Goal: Use online tool/utility: Utilize a website feature to perform a specific function

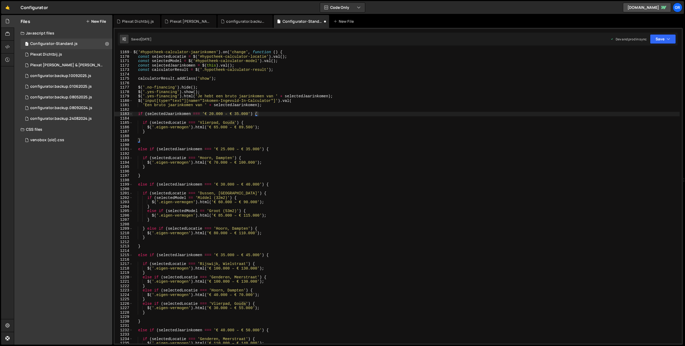
scroll to position [5154, 0]
click at [312, 131] on div "$ ( '#hypotheek-calculator-jaarinkomen' ) . on ( 'change' , function ( ) { cons…" at bounding box center [405, 201] width 547 height 302
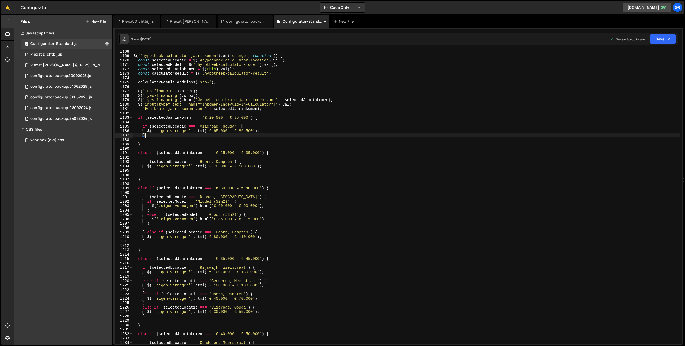
scroll to position [5147, 0]
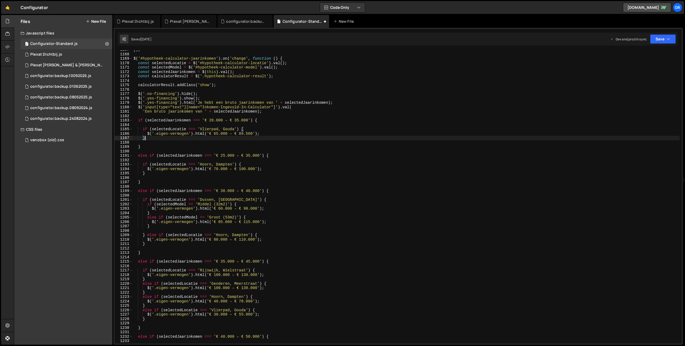
click at [268, 133] on div "}) ; $ ( '#hypotheek-calculator-jaarinkomen' ) . on ( 'change' , function ( ) {…" at bounding box center [405, 199] width 547 height 302
type textarea "$('.eigen-vermogen').html('€ 65.000 – € 89.500');"
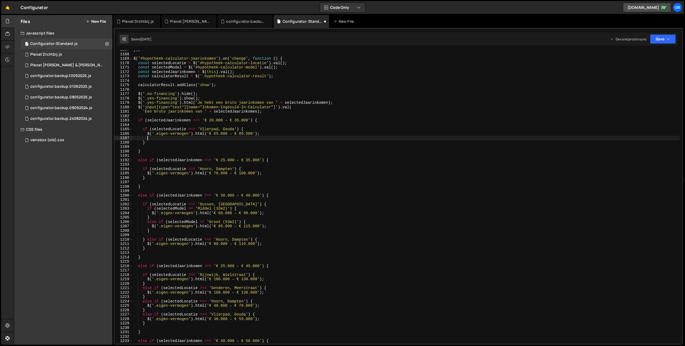
scroll to position [0, 1]
paste textarea
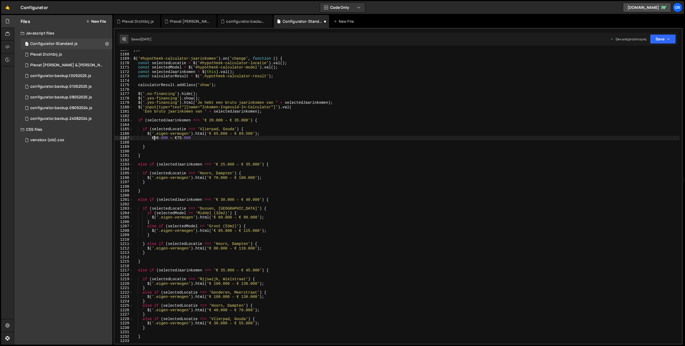
click at [155, 137] on div "}) ; $ ( '#hypotheek-calculator-jaarinkomen' ) . on ( 'change' , function ( ) {…" at bounding box center [405, 199] width 547 height 302
click at [217, 133] on div "}) ; $ ( '#hypotheek-calculator-jaarinkomen' ) . on ( 'change' , function ( ) {…" at bounding box center [405, 199] width 547 height 302
paste textarea "50"
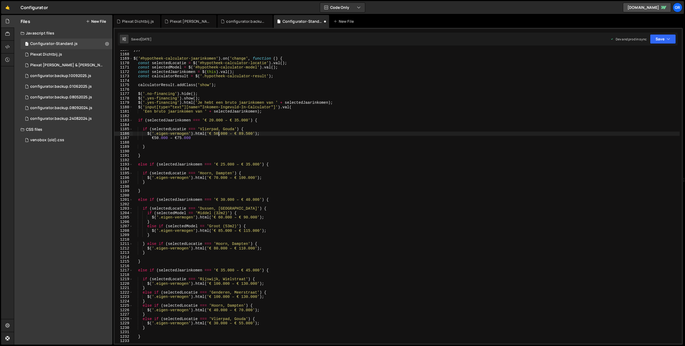
click at [183, 137] on div "}) ; $ ( '#hypotheek-calculator-jaarinkomen' ) . on ( 'change' , function ( ) {…" at bounding box center [405, 199] width 547 height 302
click at [178, 138] on div "}) ; $ ( '#hypotheek-calculator-jaarinkomen' ) . on ( 'change' , function ( ) {…" at bounding box center [405, 199] width 547 height 302
click at [240, 134] on div "}) ; $ ( '#hypotheek-calculator-jaarinkomen' ) . on ( 'change' , function ( ) {…" at bounding box center [405, 199] width 547 height 302
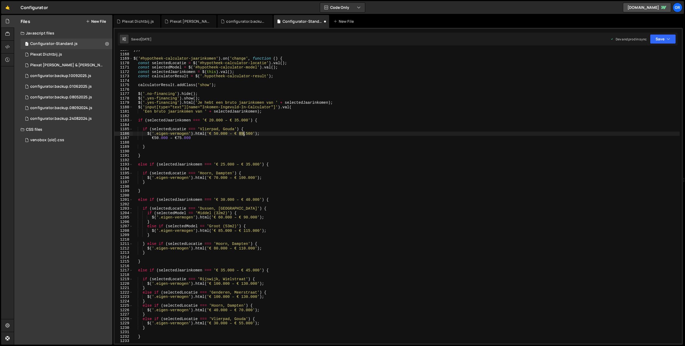
paste textarea "75"
drag, startPoint x: 238, startPoint y: 138, endPoint x: 244, endPoint y: 138, distance: 5.9
click at [238, 138] on div "}) ; $ ( '#hypotheek-calculator-jaarinkomen' ) . on ( 'change' , function ( ) {…" at bounding box center [405, 199] width 547 height 302
click at [248, 133] on div "}) ; $ ( '#hypotheek-calculator-jaarinkomen' ) . on ( 'change' , function ( ) {…" at bounding box center [405, 199] width 547 height 302
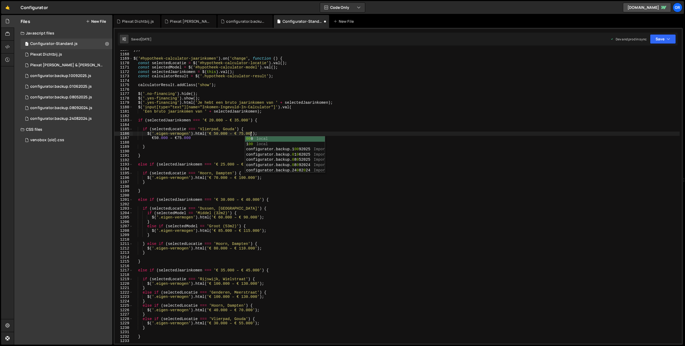
scroll to position [0, 8]
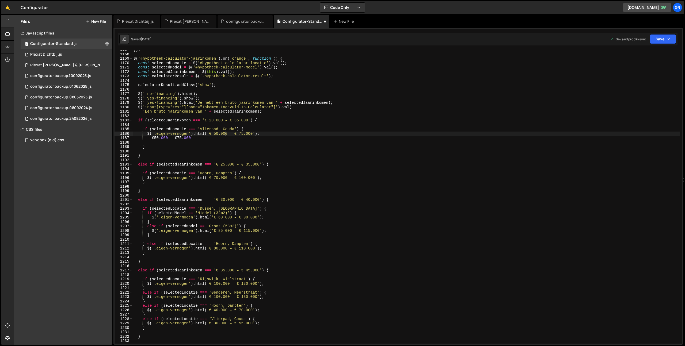
click at [226, 135] on div "}) ; $ ( '#hypotheek-calculator-jaarinkomen' ) . on ( 'change' , function ( ) {…" at bounding box center [405, 199] width 547 height 302
click at [223, 137] on div "}) ; $ ( '#hypotheek-calculator-jaarinkomen' ) . on ( 'change' , function ( ) {…" at bounding box center [405, 199] width 547 height 302
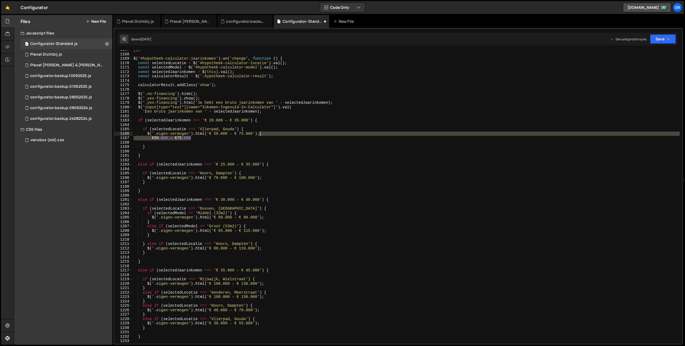
click at [278, 134] on div "}) ; $ ( '#hypotheek-calculator-jaarinkomen' ) . on ( 'change' , function ( ) {…" at bounding box center [405, 199] width 547 height 302
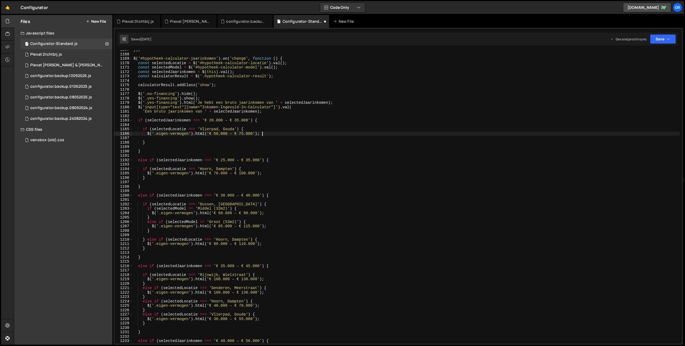
scroll to position [0, 9]
click at [152, 129] on div "}) ; $ ( '#hypotheek-calculator-jaarinkomen' ) . on ( 'change' , function ( ) {…" at bounding box center [405, 199] width 547 height 302
type textarea "if (selectedLocatie === 'Vlierpad, Gouda') {"
drag, startPoint x: 237, startPoint y: 128, endPoint x: 245, endPoint y: 129, distance: 7.8
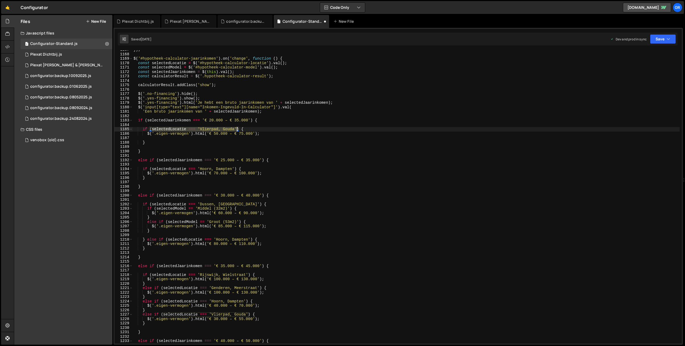
click at [237, 128] on div "}) ; $ ( '#hypotheek-calculator-jaarinkomen' ) . on ( 'change' , function ( ) {…" at bounding box center [405, 199] width 547 height 302
click at [342, 138] on div "}) ; $ ( '#hypotheek-calculator-jaarinkomen' ) . on ( 'change' , function ( ) {…" at bounding box center [405, 199] width 547 height 302
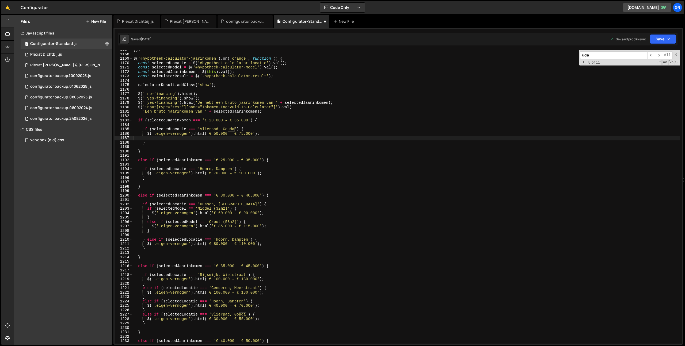
scroll to position [0, 0]
paste input "selectedLocatie === 'Vlierpad, Gouda'"
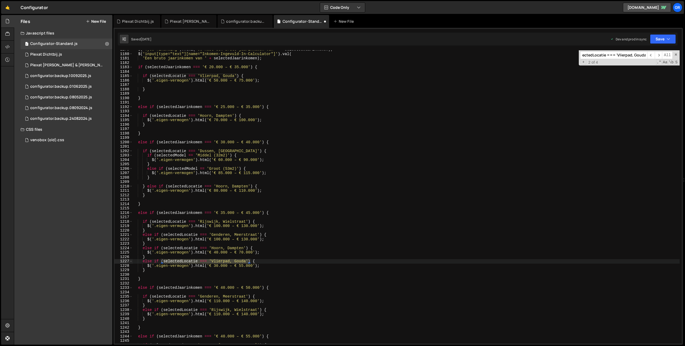
scroll to position [5203, 0]
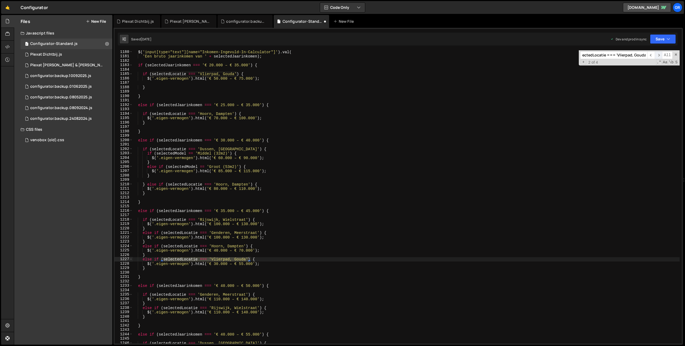
type input "selectedLocatie === 'Vlierpad, Gouda'"
click at [659, 54] on span "​" at bounding box center [657, 55] width 7 height 8
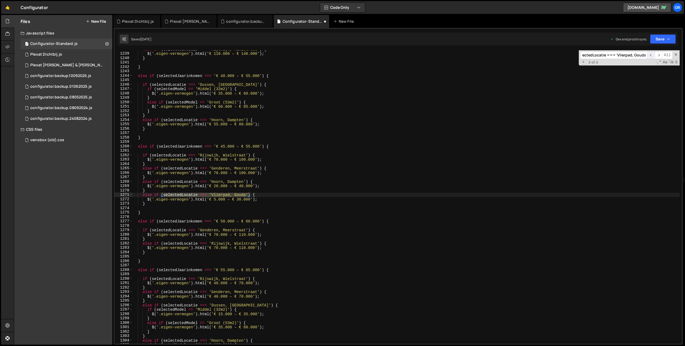
click at [651, 55] on span "​" at bounding box center [650, 55] width 7 height 8
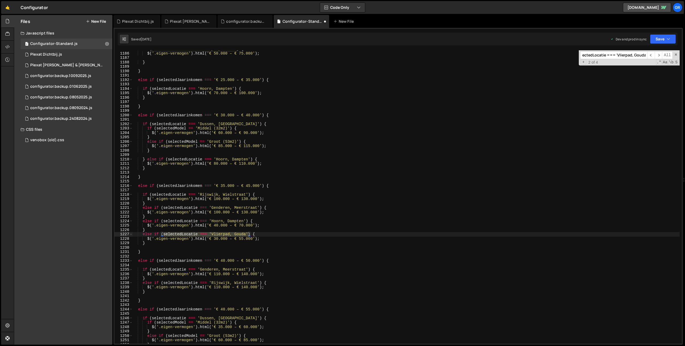
scroll to position [0, 0]
drag, startPoint x: 215, startPoint y: 239, endPoint x: 229, endPoint y: 243, distance: 14.7
click at [215, 239] on div "if ( selectedLocatie === 'Vlierpad, Gouda' ) { $ ( '.eigen-vermogen' ) . html (…" at bounding box center [405, 198] width 547 height 302
click at [240, 238] on div "if ( selectedLocatie === 'Vlierpad, Gouda' ) { $ ( '.eigen-vermogen' ) . html (…" at bounding box center [405, 198] width 547 height 302
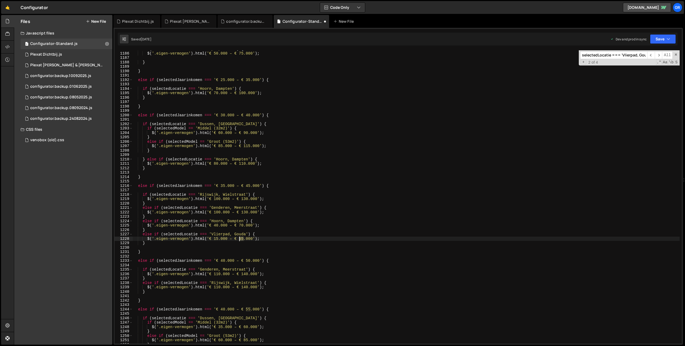
click at [240, 238] on div "if ( selectedLocatie === 'Vlierpad, Gouda' ) { $ ( '.eigen-vermogen' ) . html (…" at bounding box center [405, 198] width 547 height 302
click at [658, 55] on span "​" at bounding box center [657, 55] width 7 height 8
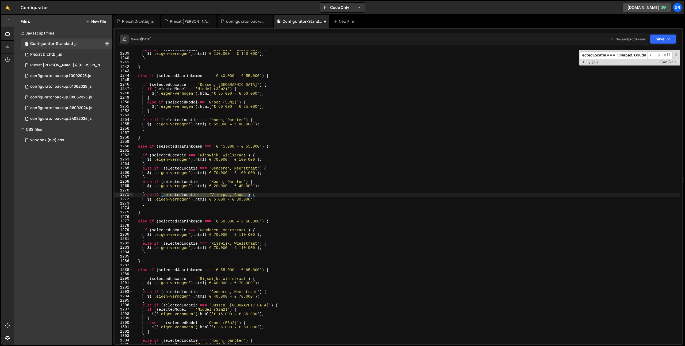
click at [216, 200] on div "else if ( selectedLocatie === 'Rijswijk, [GEOGRAPHIC_DATA]' ) { $ ( '.eigen-ver…" at bounding box center [405, 198] width 547 height 302
click at [264, 189] on div "else if ( selectedLocatie === 'Rijswijk, [GEOGRAPHIC_DATA]' ) { $ ( '.eigen-ver…" at bounding box center [405, 198] width 547 height 302
click at [657, 54] on span "​" at bounding box center [657, 55] width 7 height 8
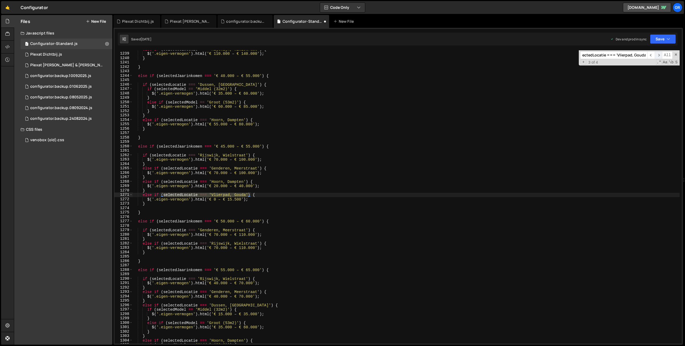
click at [657, 54] on span "​" at bounding box center [657, 55] width 7 height 8
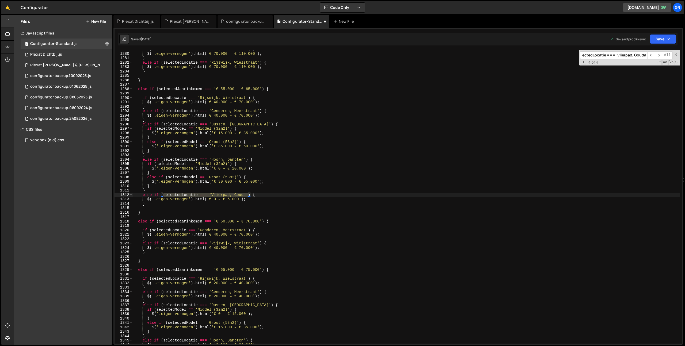
scroll to position [0, 0]
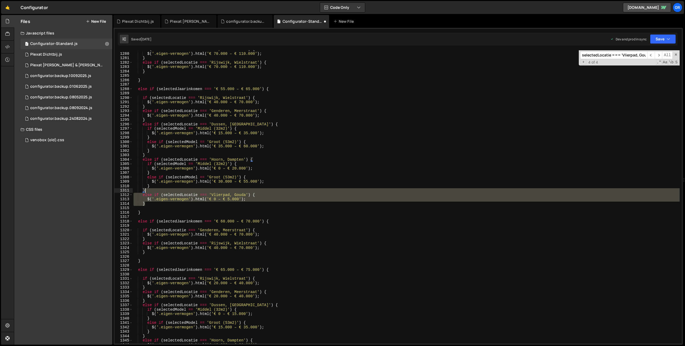
drag, startPoint x: 147, startPoint y: 204, endPoint x: 150, endPoint y: 191, distance: 14.0
click at [150, 191] on div "if ( selectedLocatie === 'Genderen, Meerstraat' ) { $ ( '.eigen-vermogen' ) . h…" at bounding box center [405, 198] width 547 height 302
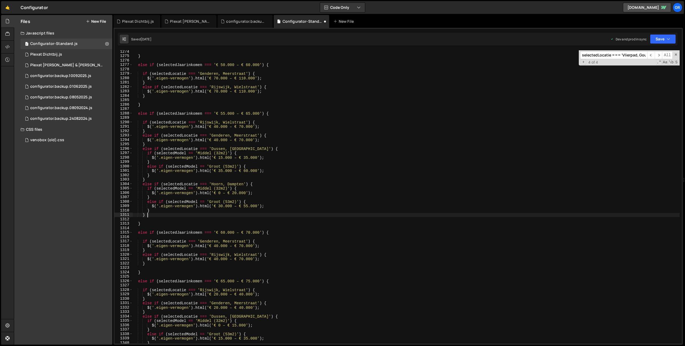
scroll to position [5618, 0]
type textarea "}"
click at [658, 56] on span "​" at bounding box center [657, 55] width 7 height 8
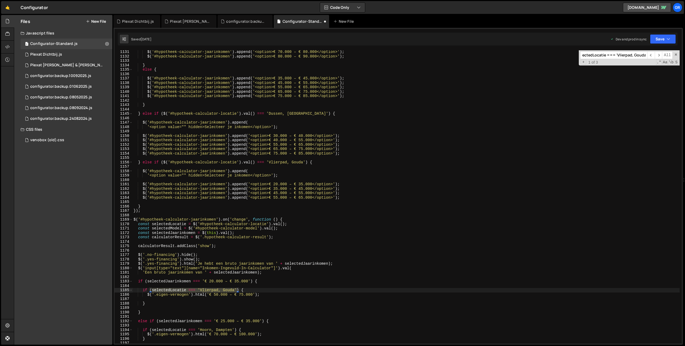
scroll to position [4986, 0]
click at [332, 164] on div "$ ( '#hypotheek-calculator-jaarinkomen' ) . append ( '<option>€ 70.000 – € 80.0…" at bounding box center [405, 201] width 547 height 302
click at [355, 183] on div "$ ( '#hypotheek-calculator-jaarinkomen' ) . append ( '<option>€ 70.000 – € 80.0…" at bounding box center [405, 201] width 547 height 302
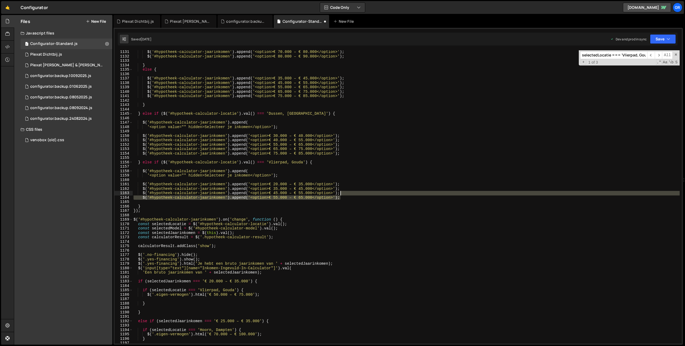
drag, startPoint x: 349, startPoint y: 199, endPoint x: 351, endPoint y: 194, distance: 5.4
click at [351, 194] on div "$ ( '#hypotheek-calculator-jaarinkomen' ) . append ( '<option>€ 70.000 – € 80.0…" at bounding box center [405, 201] width 547 height 302
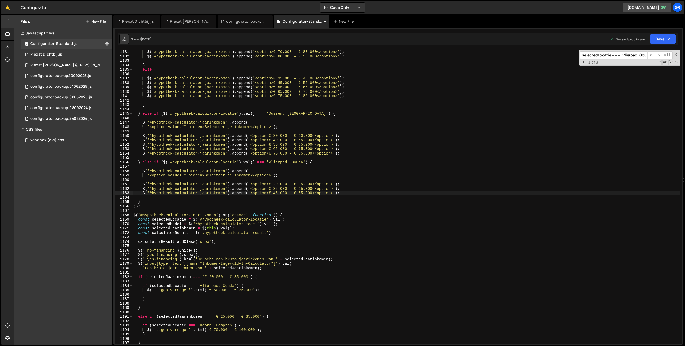
scroll to position [0, 14]
click at [663, 38] on button "Save" at bounding box center [663, 39] width 26 height 10
drag, startPoint x: 644, startPoint y: 53, endPoint x: 534, endPoint y: 49, distance: 110.2
click at [644, 53] on div "Save to Staging S" at bounding box center [645, 51] width 56 height 5
click at [319, 129] on div "$ ( '#hypotheek-calculator-jaarinkomen' ) . append ( '<option>€ 70.000 – € 80.0…" at bounding box center [405, 201] width 547 height 302
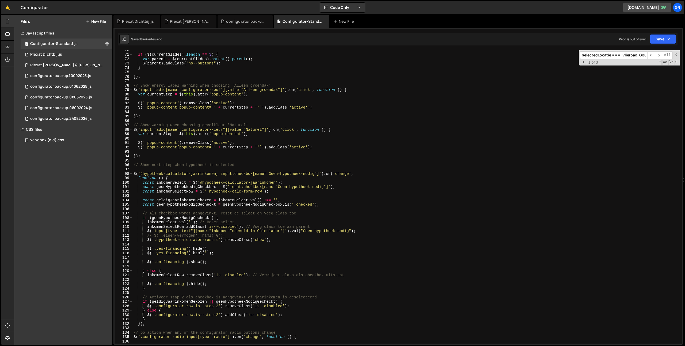
scroll to position [0, 0]
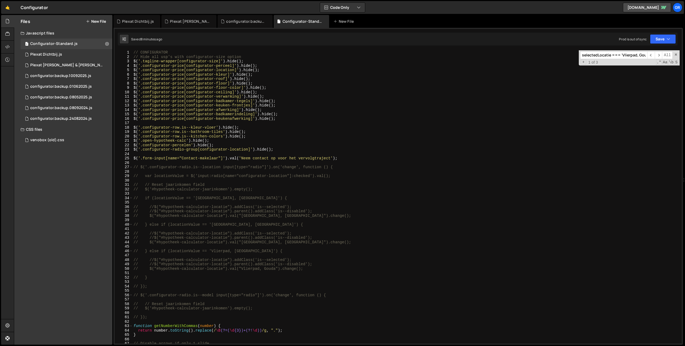
click at [419, 120] on div "// CONFIGURATOR // Hide all usp's with configurator-size option $ ( '.tagline-w…" at bounding box center [405, 201] width 547 height 302
type textarea "$('.configurator-price[configurator-keukenafwerking]').hide();"
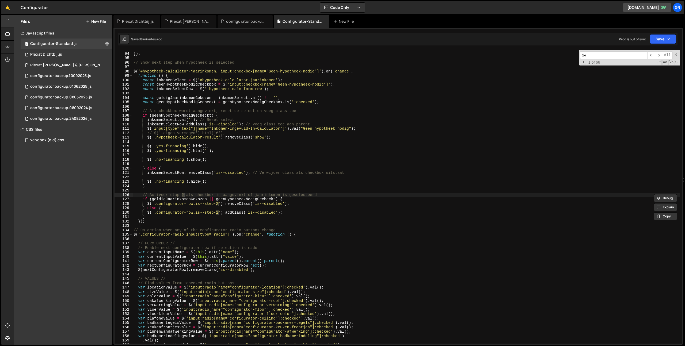
scroll to position [599, 0]
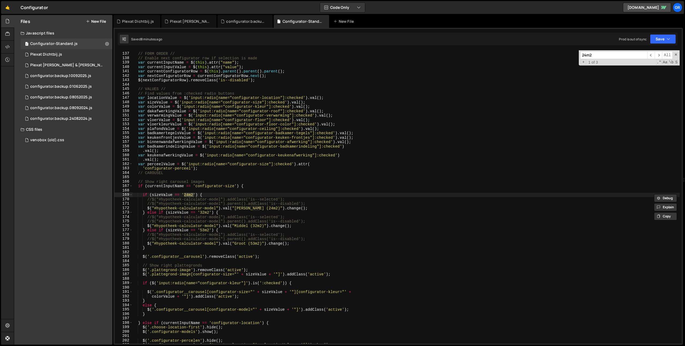
type input "24m2"
click at [187, 195] on div "// FORM ORDER // // Enable next configurator row if selection is made var curre…" at bounding box center [405, 196] width 547 height 293
type textarea "if (sizeValue == '22m2') {"
click at [275, 190] on div "// FORM ORDER // // Enable next configurator row if selection is made var curre…" at bounding box center [405, 198] width 547 height 302
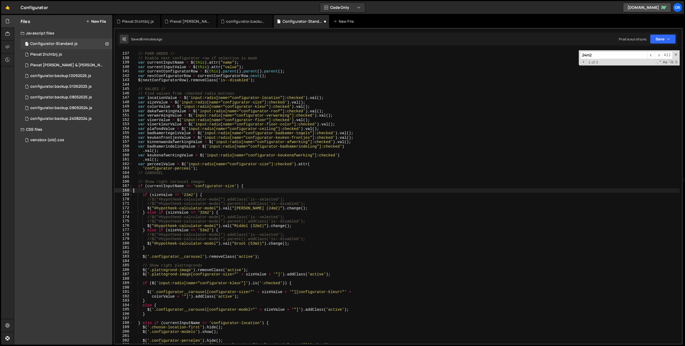
scroll to position [0, 0]
click at [256, 209] on div "// FORM ORDER // // Enable next configurator row if selection is made var curre…" at bounding box center [405, 198] width 547 height 302
click at [298, 194] on div "// FORM ORDER // // Enable next configurator row if selection is made var curre…" at bounding box center [405, 198] width 547 height 302
click at [659, 55] on span "​" at bounding box center [657, 55] width 7 height 8
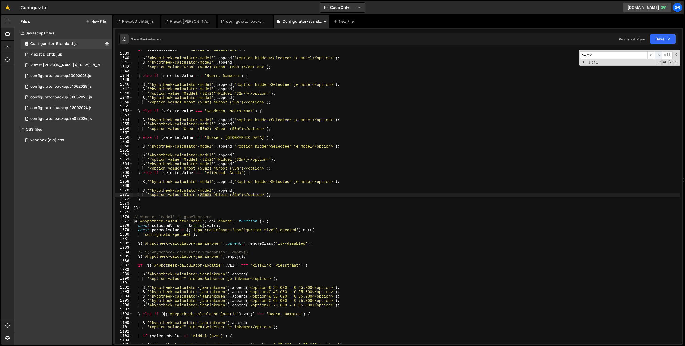
scroll to position [4579, 0]
click at [205, 195] on div "if ( selectedValue === 'Rijswijk, [GEOGRAPHIC_DATA]' ) { $ ( '#hypotheek-calcul…" at bounding box center [405, 196] width 547 height 293
click at [235, 195] on div "if ( selectedValue === 'Rijswijk, [GEOGRAPHIC_DATA]' ) { $ ( '#hypotheek-calcul…" at bounding box center [405, 198] width 547 height 302
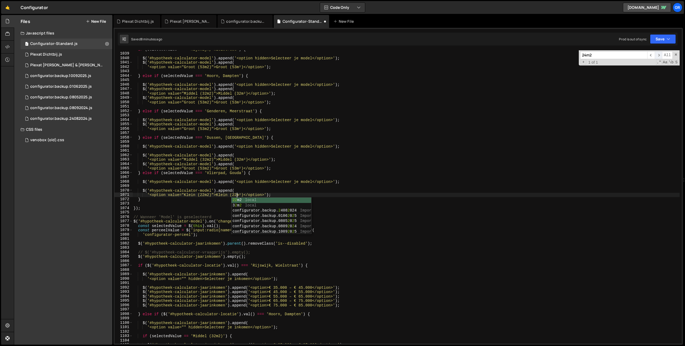
type textarea "'<option value="Klein (22m2)">Klein (22m²)</option>');"
click at [659, 55] on span "​" at bounding box center [657, 55] width 7 height 8
click at [658, 56] on span "​" at bounding box center [657, 55] width 7 height 8
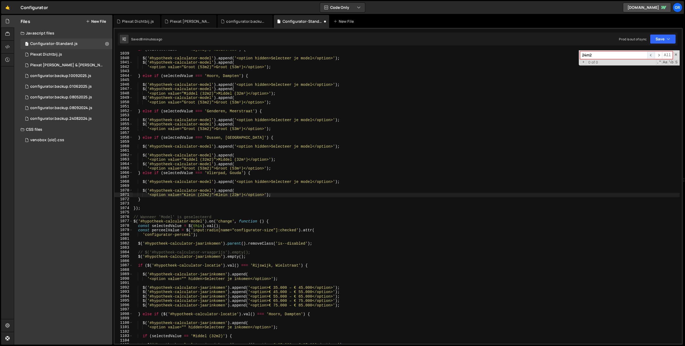
click at [650, 56] on span "​" at bounding box center [650, 55] width 7 height 8
click at [497, 176] on div "if ( selectedValue === 'Rijswijk, [GEOGRAPHIC_DATA]' ) { $ ( '#hypotheek-calcul…" at bounding box center [405, 198] width 547 height 302
paste input
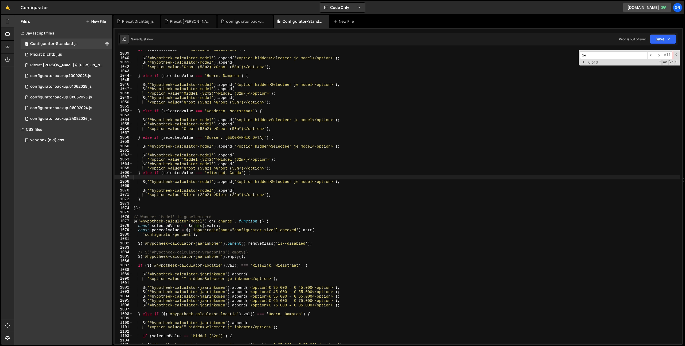
type input "24"
type textarea "$('#hypotheek-calculator-model').append('<option hidden>Selecteer je model</opt…"
click at [483, 180] on div "if ( selectedValue === 'Rijswijk, [GEOGRAPHIC_DATA]' ) { $ ( '#hypotheek-calcul…" at bounding box center [405, 198] width 547 height 302
